Goal: Information Seeking & Learning: Learn about a topic

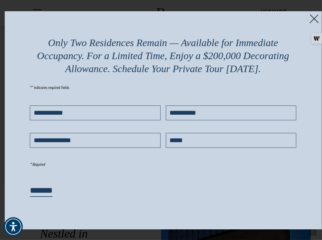
scroll to position [861, 0]
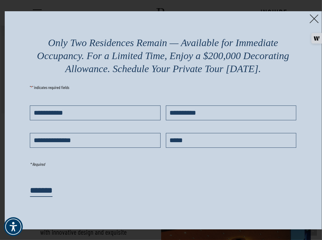
click at [318, 17] on img at bounding box center [314, 18] width 9 height 9
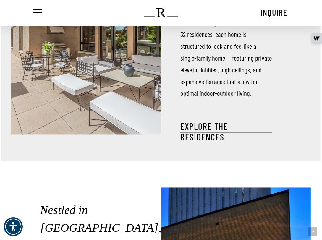
scroll to position [789, 0]
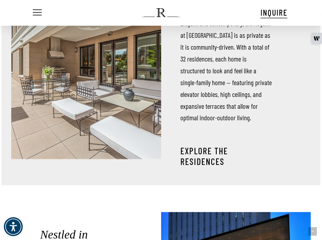
click at [205, 157] on link "EXPLORE THE RESIDENCES" at bounding box center [227, 156] width 92 height 21
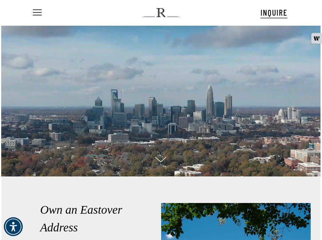
scroll to position [0, 0]
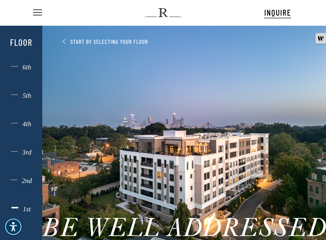
click at [27, 210] on div "1st" at bounding box center [21, 209] width 29 height 8
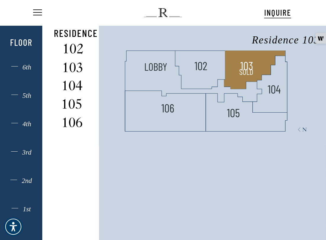
click at [245, 68] on img at bounding box center [247, 72] width 16 height 16
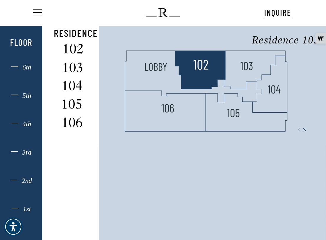
click at [200, 73] on img at bounding box center [201, 65] width 16 height 16
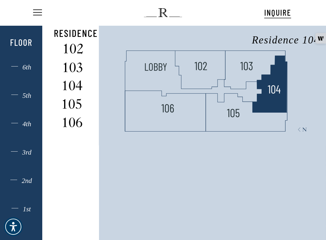
click at [279, 97] on polygon at bounding box center [270, 84] width 35 height 57
